Goal: Task Accomplishment & Management: Complete application form

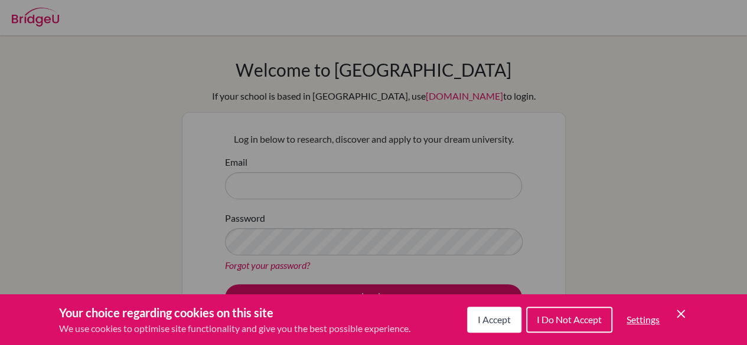
click at [550, 321] on span "I Do Not Accept" at bounding box center [569, 319] width 65 height 11
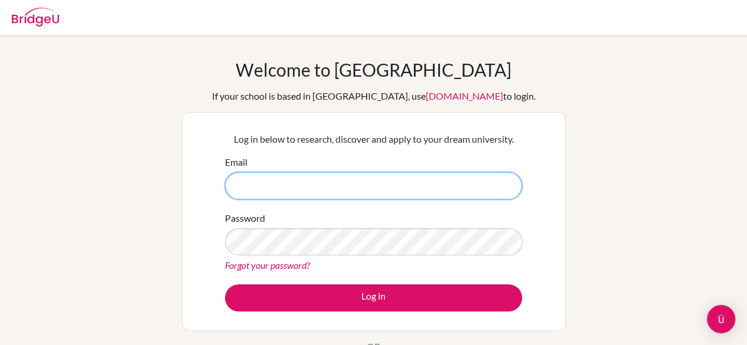
click at [477, 191] on input "Email" at bounding box center [373, 185] width 297 height 27
type input "[PERSON_NAME][EMAIL_ADDRESS][PERSON_NAME][DOMAIN_NAME]"
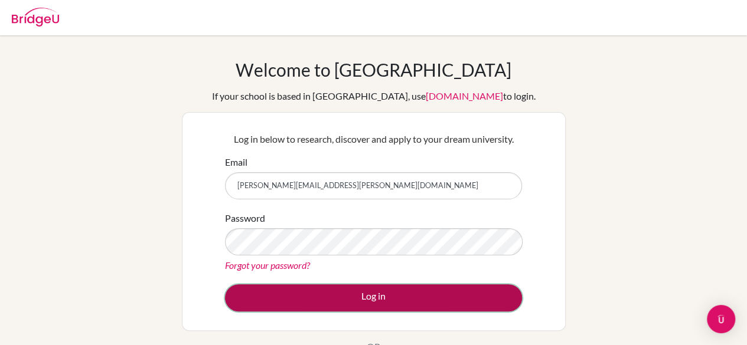
click at [348, 299] on button "Log in" at bounding box center [373, 298] width 297 height 27
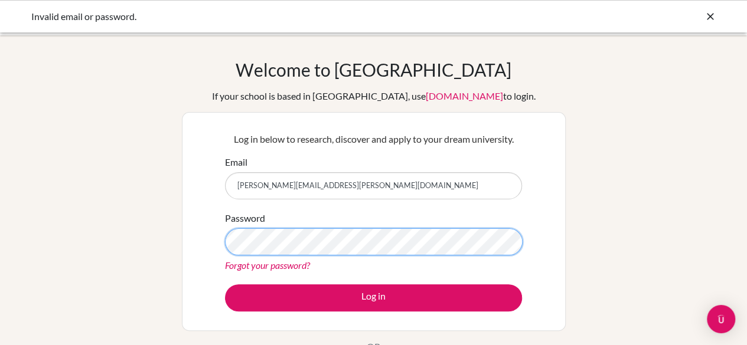
click at [225, 285] on button "Log in" at bounding box center [373, 298] width 297 height 27
